Goal: Transaction & Acquisition: Subscribe to service/newsletter

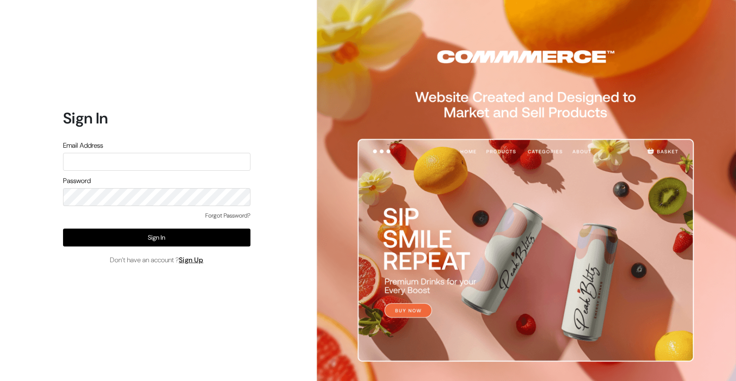
click at [112, 164] on input "text" at bounding box center [156, 162] width 187 height 18
type input "ackrohealthcarepharmaceutical@gmail.com"
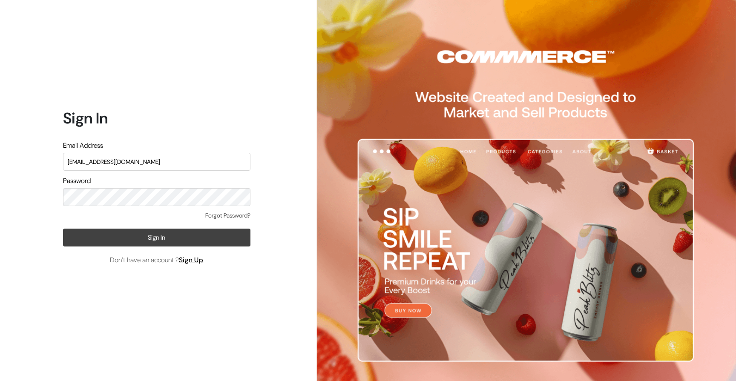
click at [158, 238] on button "Sign In" at bounding box center [156, 238] width 187 height 18
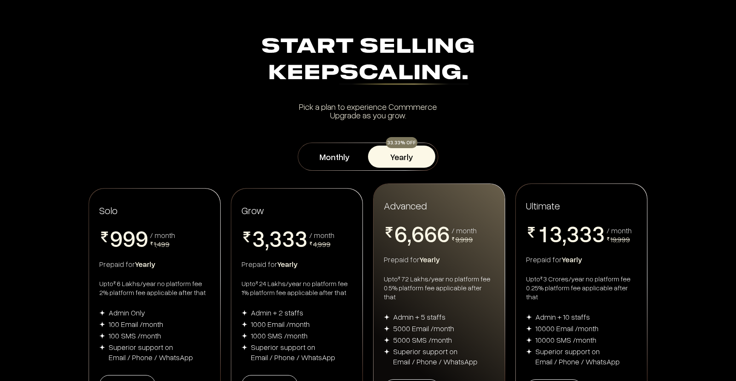
click at [398, 157] on button "Yearly" at bounding box center [401, 157] width 67 height 22
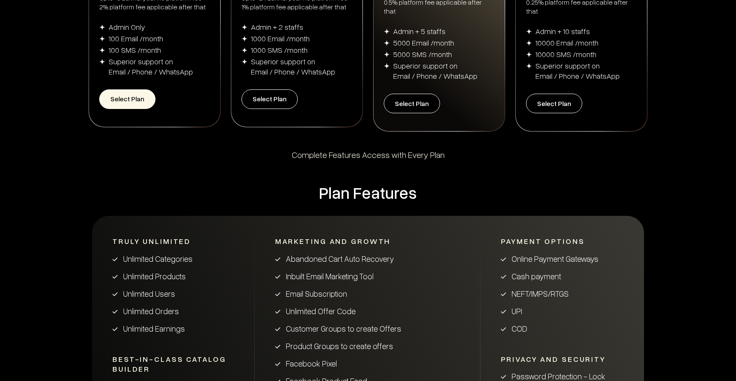
click at [133, 96] on button "Select Plan" at bounding box center [127, 99] width 56 height 20
